Goal: Find specific page/section: Find specific page/section

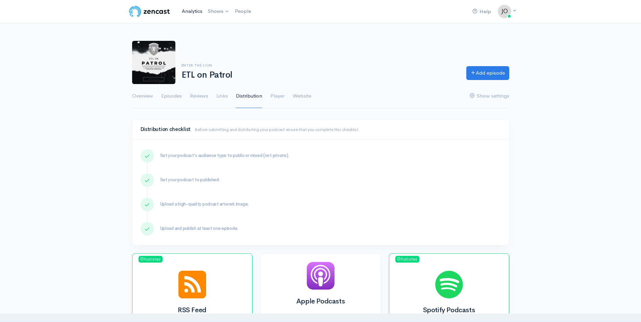
click at [198, 14] on link "Analytics" at bounding box center [192, 11] width 26 height 15
